Goal: Navigation & Orientation: Go to known website

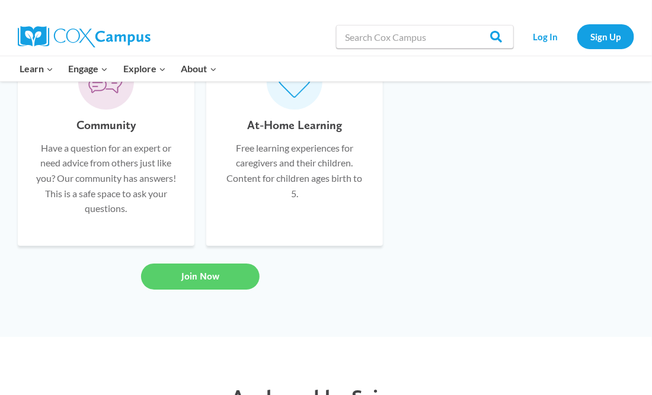
scroll to position [986, 0]
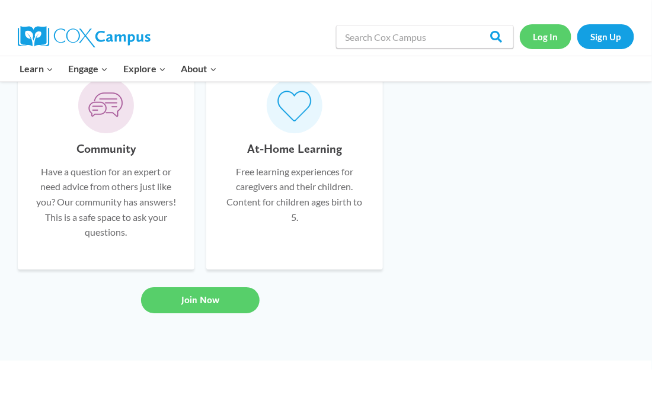
click at [544, 43] on link "Log In" at bounding box center [546, 36] width 52 height 24
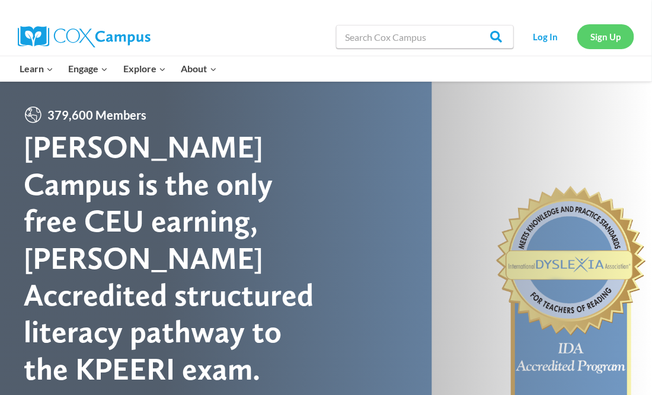
click at [603, 38] on link "Sign Up" at bounding box center [605, 36] width 57 height 24
